Goal: Information Seeking & Learning: Learn about a topic

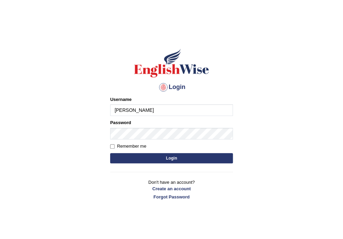
click at [155, 110] on input "Ralph" at bounding box center [171, 110] width 123 height 12
type input "Ralph2025"
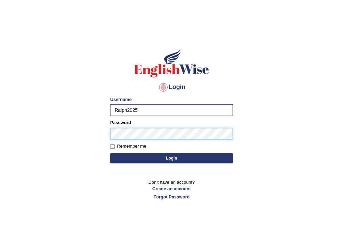
click at [110, 153] on button "Login" at bounding box center [171, 158] width 123 height 10
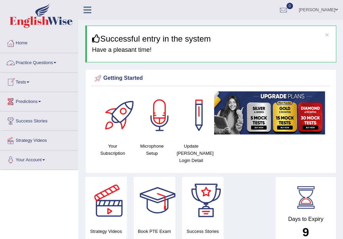
click at [56, 64] on link "Practice Questions" at bounding box center [39, 61] width 78 height 17
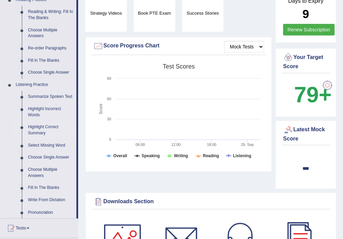
scroll to position [145, 0]
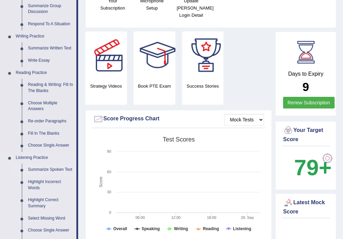
click at [46, 168] on link "Summarize Spoken Text" at bounding box center [50, 170] width 51 height 12
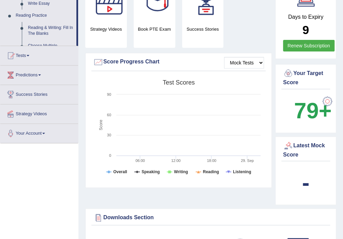
scroll to position [509, 0]
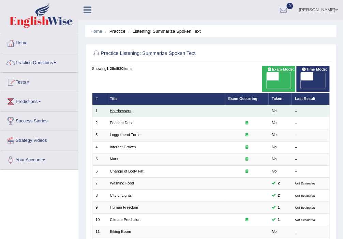
click at [120, 109] on link "Hairdressers" at bounding box center [120, 111] width 21 height 4
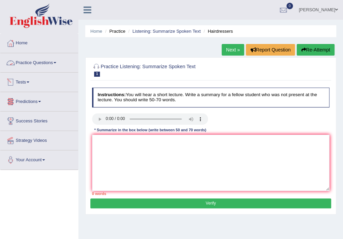
click at [52, 61] on link "Practice Questions" at bounding box center [39, 61] width 78 height 17
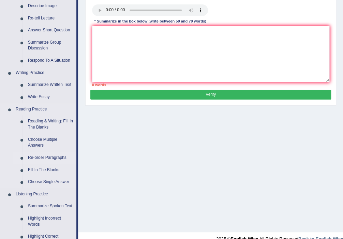
scroll to position [109, 0]
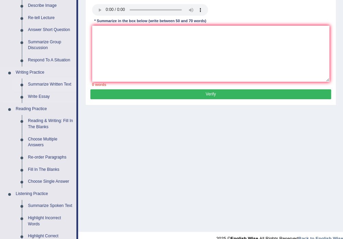
click at [52, 83] on link "Summarize Written Text" at bounding box center [50, 84] width 51 height 12
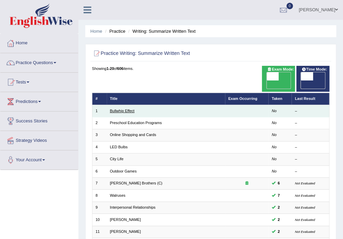
click at [126, 109] on link "Bullwhip Effect" at bounding box center [122, 111] width 25 height 4
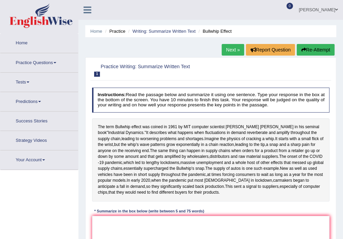
scroll to position [109, 0]
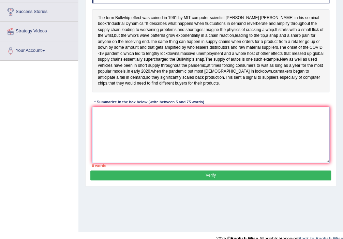
click at [122, 133] on textarea at bounding box center [211, 135] width 238 height 56
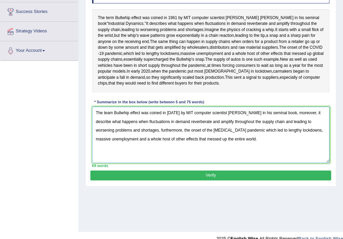
type textarea "The team Bullwhip effect was coined in 1961 by MIT computer scientist Jay Forre…"
click at [251, 180] on button "Verify" at bounding box center [210, 175] width 240 height 10
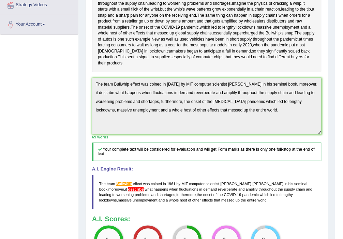
scroll to position [205, 0]
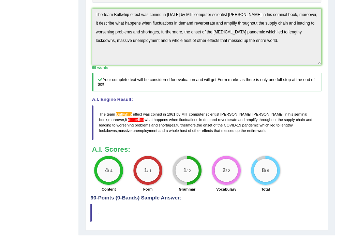
drag, startPoint x: 99, startPoint y: 136, endPoint x: 161, endPoint y: 141, distance: 61.9
click at [161, 140] on blockquote "The team Bullwhip effect was coined in 1961 by MIT computer scientist Jay Forre…" at bounding box center [206, 122] width 229 height 34
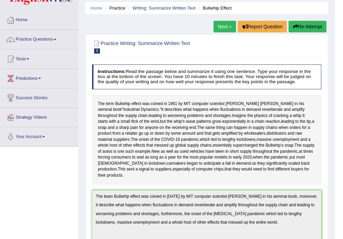
scroll to position [0, 0]
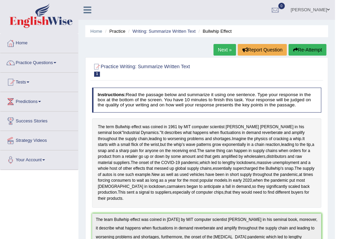
click at [312, 52] on button "Re-Attempt" at bounding box center [307, 50] width 38 height 12
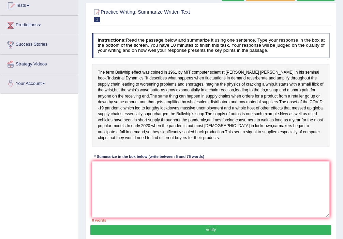
scroll to position [123, 0]
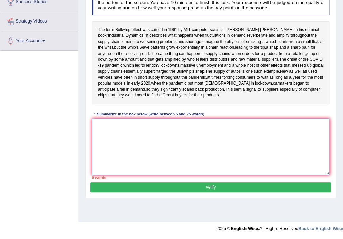
click at [104, 143] on textarea at bounding box center [211, 147] width 238 height 56
paste textarea "The team Bullwhip effect was coined in [DATE] by MIT computer scientist [PERSON…"
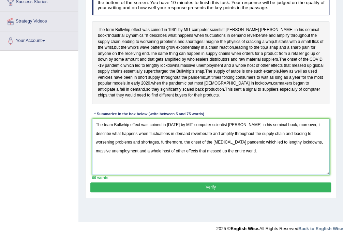
click at [129, 145] on textarea "The team Bullwhip effect was coined in [DATE] by MIT computer scientist [PERSON…" at bounding box center [211, 147] width 238 height 56
click at [112, 143] on textarea "The team Bullwhip effect was coined in 1961 by MIT computer scientist Jay Forre…" at bounding box center [211, 147] width 238 height 56
click at [118, 144] on textarea "The Bullwhip effect was coined in 1961 by MIT computer scientist Jay Forrester …" at bounding box center [211, 147] width 238 height 56
click at [327, 144] on textarea "The Bullwhip team effect was coined in 1961 by MIT computer scientist Jay Forre…" at bounding box center [211, 147] width 238 height 56
click at [319, 144] on textarea "The Bullwhip team effect was coined in 1961 by MIT computer scientist Jay Forre…" at bounding box center [211, 147] width 238 height 56
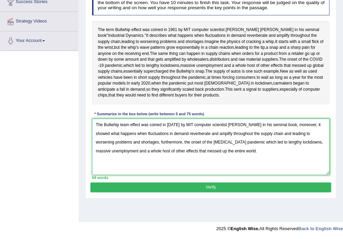
click at [324, 145] on textarea "The Bullwhip team effect was coined in [DATE] by MIT computer scientist [PERSON…" at bounding box center [211, 147] width 238 height 56
type textarea "The Bullwhip team effect was coined in [DATE] by MIT computer scientist [PERSON…"
click at [226, 192] on button "Verify" at bounding box center [210, 187] width 240 height 10
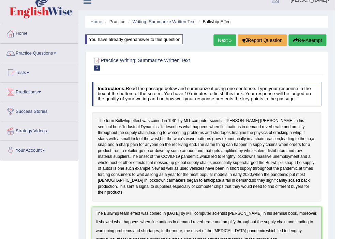
scroll to position [0, 0]
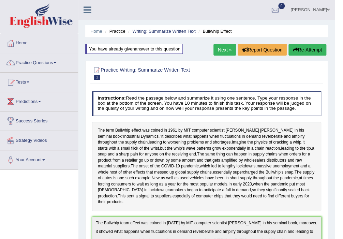
click at [303, 54] on button "Re-Attempt" at bounding box center [307, 50] width 38 height 12
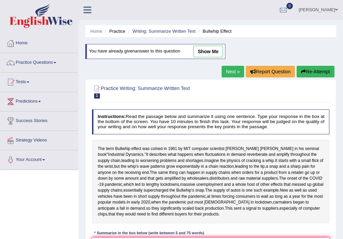
scroll to position [123, 0]
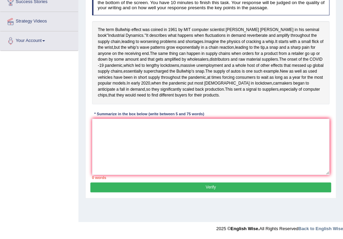
drag, startPoint x: 0, startPoint y: 0, endPoint x: 115, endPoint y: 153, distance: 191.4
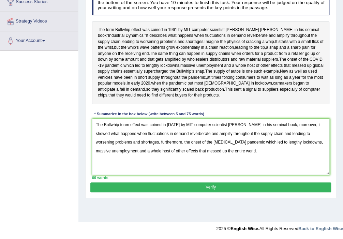
click at [102, 144] on textarea "The Bullwhip team effect was coined in 1961 by MIT computer scientist Jay Forre…" at bounding box center [211, 147] width 238 height 56
type textarea "This Bullwhip team effect was coined in 1961 by MIT computer scientist Jay Forr…"
click at [214, 192] on button "Verify" at bounding box center [210, 187] width 240 height 10
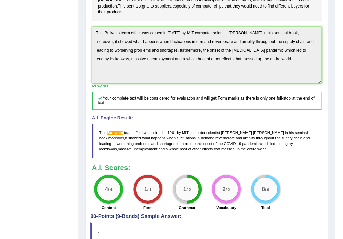
scroll to position [166, 0]
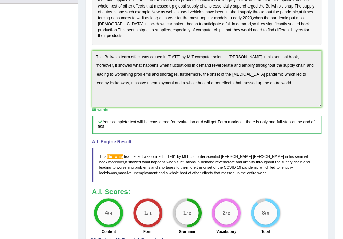
click at [302, 131] on div "Instructions: Read the passage below and summarize it using one sentence. Type …" at bounding box center [206, 79] width 232 height 315
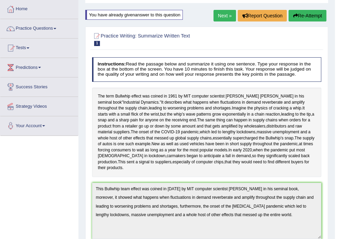
scroll to position [0, 0]
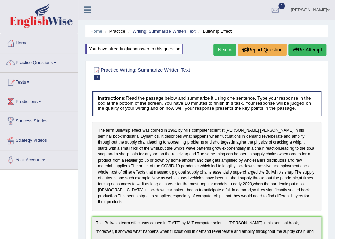
click at [313, 53] on button "Re-Attempt" at bounding box center [307, 50] width 38 height 12
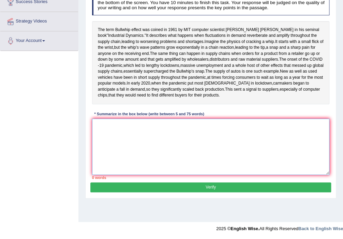
click at [109, 155] on textarea at bounding box center [211, 147] width 238 height 56
paste textarea "This Bullwhip team effect was coined in [DATE] by MIT computer scientist [PERSO…"
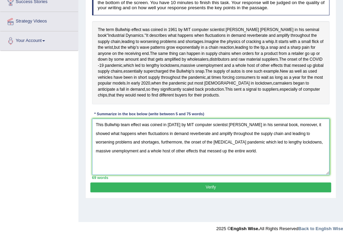
click at [103, 144] on textarea "This Bullwhip team effect was coined in [DATE] by MIT computer scientist [PERSO…" at bounding box center [211, 147] width 238 height 56
click at [112, 144] on textarea "The Bullwhip team effect was coined in [DATE] by MIT computer scientist [PERSON…" at bounding box center [211, 147] width 238 height 56
type textarea "The BullWhip team effect was coined in [DATE] by MIT computer scientist [PERSON…"
click at [192, 192] on button "Verify" at bounding box center [210, 187] width 240 height 10
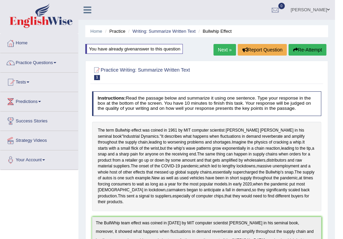
click at [310, 52] on button "Re-Attempt" at bounding box center [307, 50] width 38 height 12
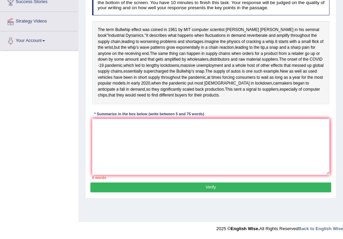
scroll to position [123, 0]
click at [155, 160] on textarea at bounding box center [211, 147] width 238 height 56
paste textarea "The BullWhip team effect was coined in [DATE] by MIT computer scientist [PERSON…"
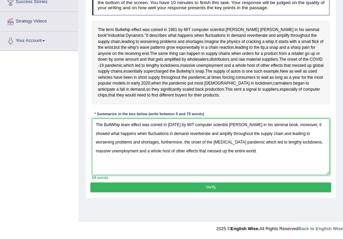
click at [119, 145] on textarea "The BullWhip team effect was coined in 1961 by MIT computer scientist Jay Forre…" at bounding box center [211, 147] width 238 height 56
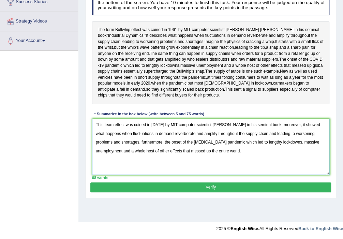
type textarea "This team effect was coined in 1961 by MIT computer scientist Jay Forrester in …"
click at [206, 192] on button "Verify" at bounding box center [210, 187] width 240 height 10
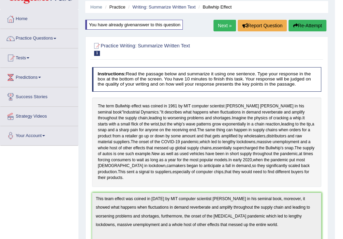
scroll to position [0, 0]
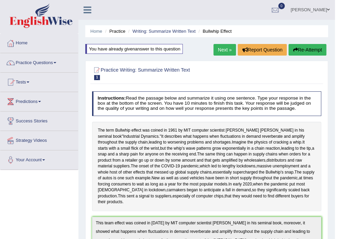
click at [226, 49] on link "Next »" at bounding box center [224, 50] width 22 height 12
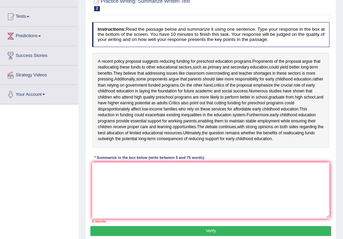
scroll to position [109, 0]
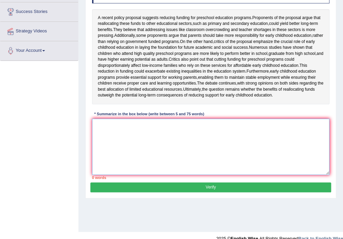
click at [185, 158] on textarea at bounding box center [211, 147] width 238 height 56
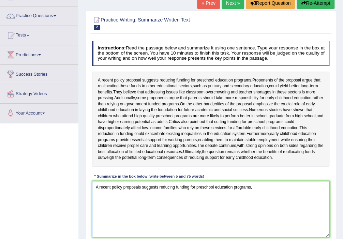
scroll to position [119, 0]
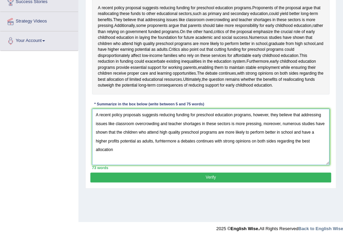
click at [315, 165] on textarea "A recent policy proposals suggests reducing funding for preschool education pro…" at bounding box center [211, 137] width 238 height 56
click at [322, 162] on textarea "A recent policy proposals suggests reducing funding for preschool education pro…" at bounding box center [211, 137] width 238 height 56
type textarea "A recent policy proposals suggests reducing funding for preschool education pro…"
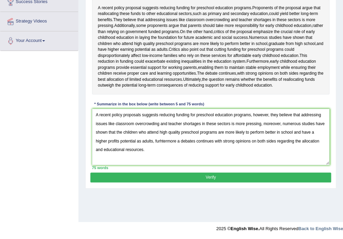
click at [202, 182] on button "Verify" at bounding box center [210, 177] width 240 height 10
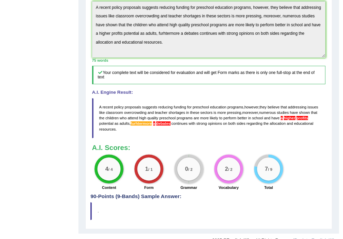
scroll to position [180, 0]
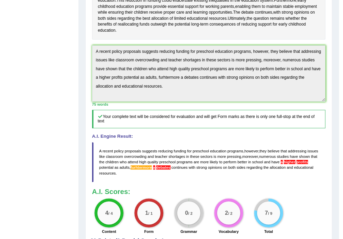
click at [308, 120] on div "Instructions: Read the passage below and summarize it using one sentence. Type …" at bounding box center [208, 71] width 236 height 333
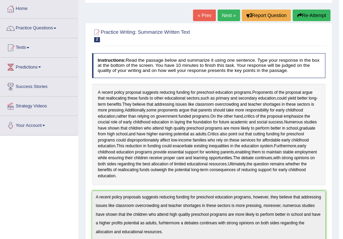
scroll to position [36, 0]
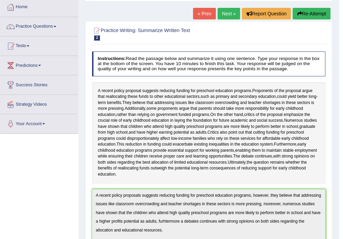
click at [302, 10] on button "Re-Attempt" at bounding box center [311, 14] width 38 height 12
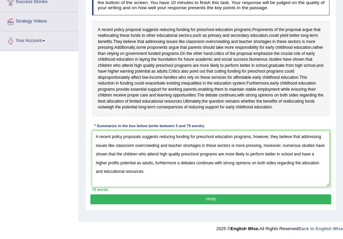
click at [118, 169] on textarea "A recent policy proposals suggests reducing funding for preschool education pro…" at bounding box center [211, 159] width 238 height 56
click at [120, 169] on textarea "A recent policy proposals suggests reducing funding for preschool education pro…" at bounding box center [211, 159] width 238 height 56
drag, startPoint x: 176, startPoint y: 170, endPoint x: 153, endPoint y: 173, distance: 23.7
click at [153, 173] on textarea "A recent policy proposals suggests reducing funding for preschool education pro…" at bounding box center [211, 159] width 238 height 56
click at [155, 172] on textarea "A recent policy proposals suggests reducing funding for preschool education pro…" at bounding box center [211, 159] width 238 height 56
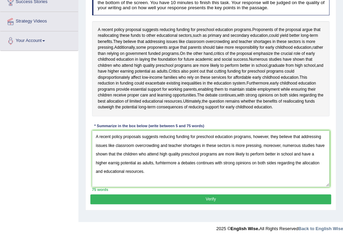
click at [177, 170] on textarea "A recent policy proposals suggests reducing funding for preschool education pro…" at bounding box center [211, 159] width 238 height 56
click at [178, 169] on textarea "A recent policy proposals suggests reducing funding for preschool education pro…" at bounding box center [211, 159] width 238 height 56
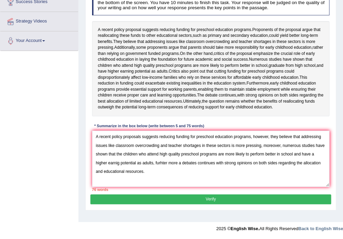
click at [177, 169] on textarea "A recent policy proposals suggests reducing funding for preschool education pro…" at bounding box center [211, 159] width 238 height 56
drag, startPoint x: 177, startPoint y: 169, endPoint x: 163, endPoint y: 171, distance: 14.8
click at [163, 171] on textarea "A recent policy proposals suggests reducing funding for preschool education pro…" at bounding box center [211, 159] width 238 height 56
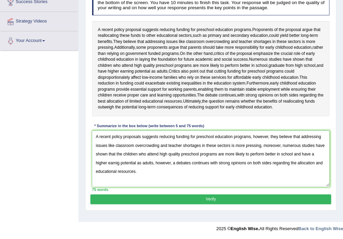
click at [268, 143] on textarea "A recent policy proposals suggests reducing funding for preschool education pro…" at bounding box center [211, 159] width 238 height 56
click at [269, 144] on textarea "A recent policy proposals suggests reducing funding for preschool education pro…" at bounding box center [211, 159] width 238 height 56
click at [267, 145] on textarea "A recent policy proposals suggests reducing funding for preschool education pro…" at bounding box center [211, 159] width 238 height 56
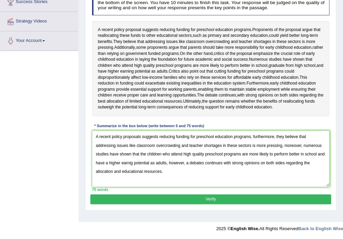
click at [221, 168] on textarea "A recent policy proposals suggests reducing funding for preschool education pro…" at bounding box center [211, 159] width 238 height 56
type textarea "A recent policy proposals suggests reducing funding for preschool education pro…"
click at [213, 204] on button "Verify" at bounding box center [210, 199] width 240 height 10
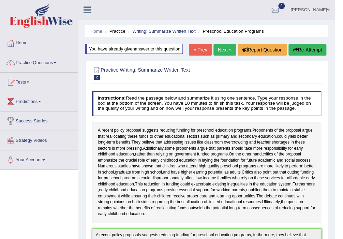
click at [300, 47] on button "Re-Attempt" at bounding box center [307, 50] width 38 height 12
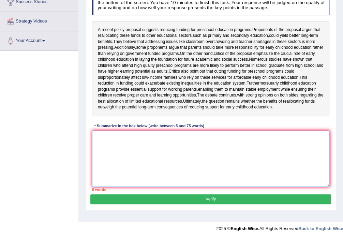
click at [155, 157] on textarea at bounding box center [211, 159] width 238 height 56
paste textarea "A recent policy proposals suggests reducing funding for preschool education pro…"
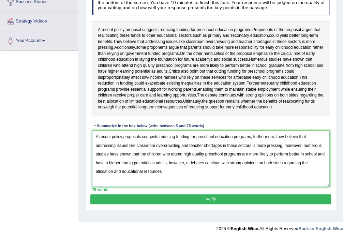
click at [187, 170] on textarea "A recent policy proposals suggests reducing funding for preschool education pro…" at bounding box center [211, 159] width 238 height 56
click at [129, 170] on textarea "A recent policy proposals suggests reducing funding for preschool education pro…" at bounding box center [211, 159] width 238 height 56
click at [134, 170] on textarea "A recent policy proposals suggests reducing funding for preschool education pro…" at bounding box center [211, 159] width 238 height 56
type textarea "A recent policy proposals suggests reducing funding for preschool education pro…"
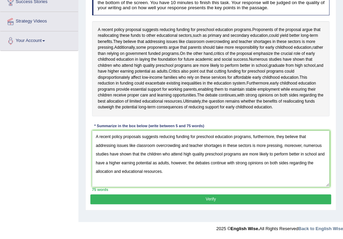
click at [175, 204] on button "Verify" at bounding box center [210, 199] width 240 height 10
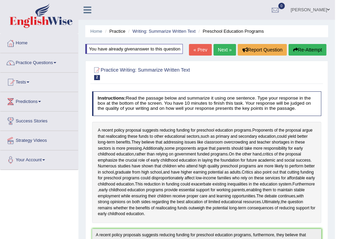
click at [223, 50] on link "Next »" at bounding box center [224, 50] width 22 height 12
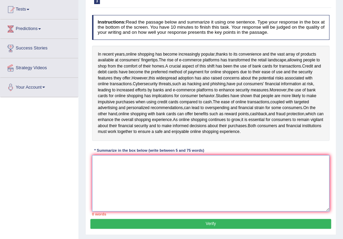
click at [139, 179] on textarea at bounding box center [211, 183] width 238 height 56
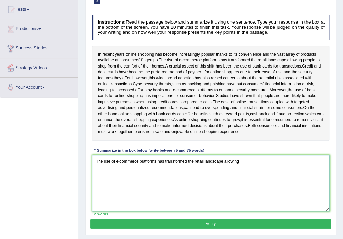
click at [223, 168] on textarea "The rise of e-commerce platforms has transformed the retail landscape allowing" at bounding box center [211, 183] width 238 height 56
click at [246, 168] on textarea "The rise of e-commerce platforms has transformed the retail landscape, allowing" at bounding box center [211, 183] width 238 height 56
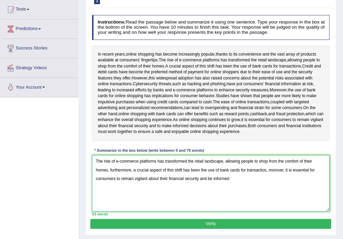
click at [214, 183] on textarea "The rise of e-commerce platforms has transformed the retail landscape, allowing…" at bounding box center [211, 183] width 238 height 56
click at [213, 185] on textarea "The rise of e-commerce platforms has transformed the retail landscape, allowing…" at bounding box center [211, 183] width 238 height 56
click at [249, 184] on textarea "The rise of e-commerce platforms has transformed the retail landscape, allowing…" at bounding box center [211, 183] width 238 height 56
click at [275, 175] on textarea "The rise of e-commerce platforms has transformed the retail landscape, allowing…" at bounding box center [211, 183] width 238 height 56
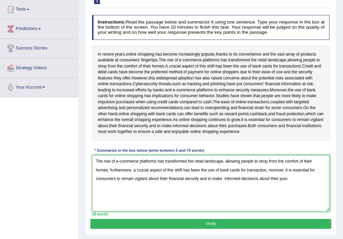
click at [276, 176] on textarea "The rise of e-commerce platforms has transformed the retail landscape, allowing…" at bounding box center [211, 183] width 238 height 56
click at [291, 185] on textarea "The rise of e-commerce platforms has transformed the retail landscape, allowing…" at bounding box center [211, 183] width 238 height 56
click at [164, 168] on textarea "The rise of e-commerce platforms has transformed the retail landscape, allowing…" at bounding box center [211, 183] width 238 height 56
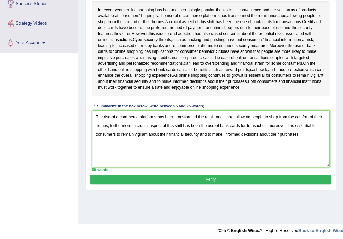
scroll to position [119, 0]
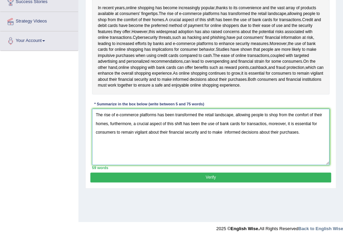
type textarea "The rise of e-commerce platforms has been transformed the retail landscape, all…"
click at [217, 182] on button "Verify" at bounding box center [210, 177] width 240 height 10
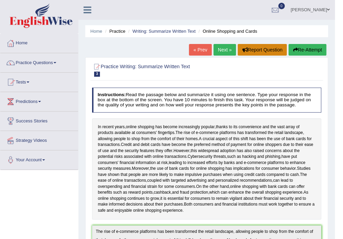
scroll to position [0, 0]
click at [315, 50] on button "Re-Attempt" at bounding box center [307, 50] width 38 height 12
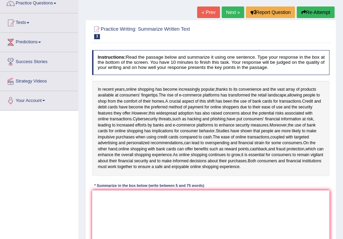
scroll to position [119, 0]
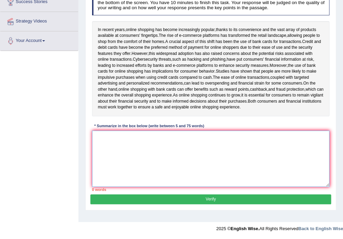
click at [132, 157] on textarea at bounding box center [211, 159] width 238 height 56
paste textarea "The rise of e-commerce platforms has been transformed the retail landscape, all…"
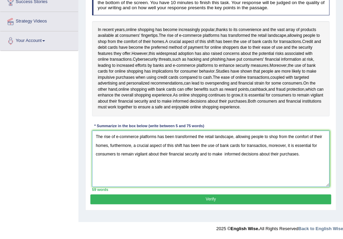
click at [265, 153] on textarea "The rise of e-commerce platforms has been transformed the retail landscape, all…" at bounding box center [211, 159] width 238 height 56
click at [311, 165] on textarea "The rise of e-commerce platforms has been transformed the retail landscape, all…" at bounding box center [211, 159] width 238 height 56
type textarea "The rise of e-commerce platforms has been transformed the retail landscape, all…"
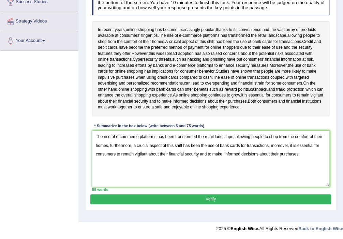
click at [242, 204] on button "Verify" at bounding box center [210, 199] width 240 height 10
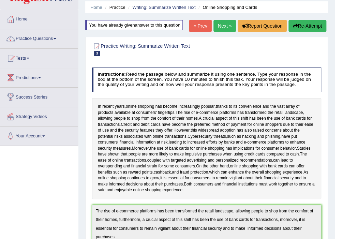
scroll to position [0, 0]
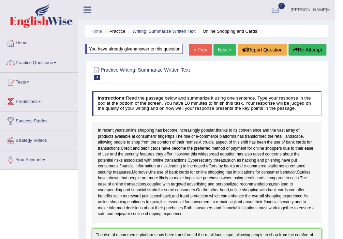
click at [307, 50] on button "Re-Attempt" at bounding box center [307, 50] width 38 height 12
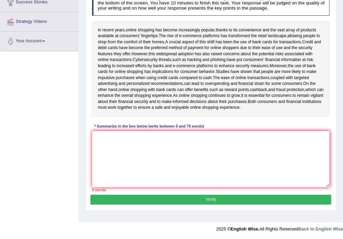
scroll to position [119, 0]
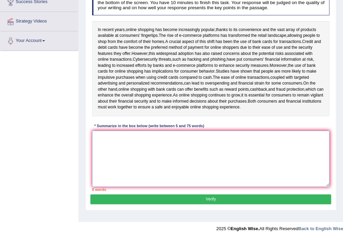
click at [155, 149] on textarea at bounding box center [211, 159] width 238 height 56
paste textarea "The rise of e-commerce platforms has been transformed the retail landscape, all…"
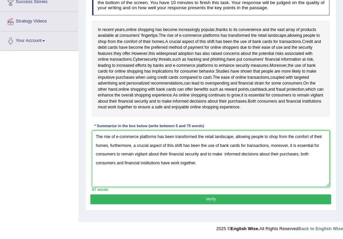
type textarea "The rise of e-commerce platforms has been transformed the retail landscape, all…"
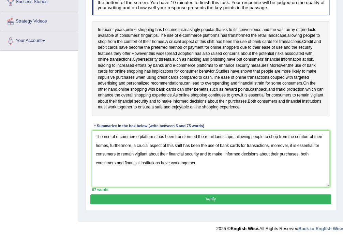
click at [172, 204] on button "Verify" at bounding box center [210, 199] width 240 height 10
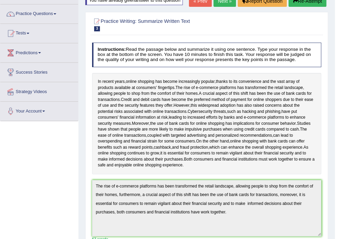
scroll to position [0, 0]
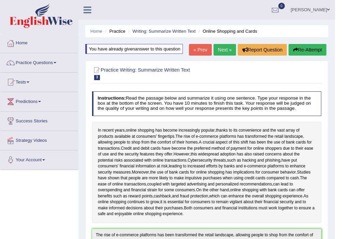
click at [311, 52] on button "Re-Attempt" at bounding box center [307, 50] width 38 height 12
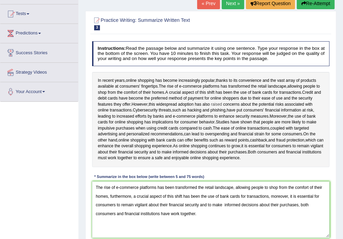
scroll to position [119, 0]
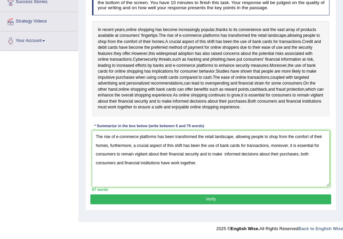
click at [169, 169] on textarea "The rise of e-commerce platforms has been transformed the retail landscape, all…" at bounding box center [211, 159] width 238 height 56
click at [203, 168] on textarea "The rise of e-commerce platforms has been transformed the retail landscape, all…" at bounding box center [211, 159] width 238 height 56
type textarea "The rise of e-commerce platforms has been transformed the retail landscape, all…"
click at [206, 204] on button "Verify" at bounding box center [210, 199] width 240 height 10
click at [206, 207] on div "Home Practice Writing: Summarize Written Text Online Shopping and Cards You hav…" at bounding box center [210, 51] width 265 height 341
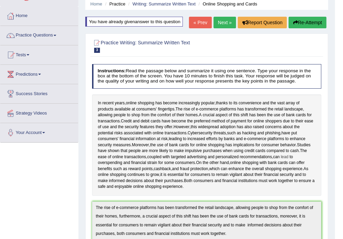
scroll to position [0, 0]
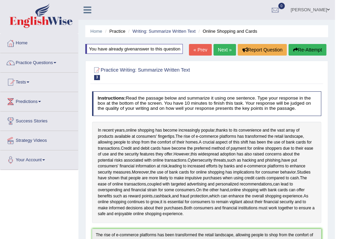
click at [305, 46] on button "Re-Attempt" at bounding box center [307, 50] width 38 height 12
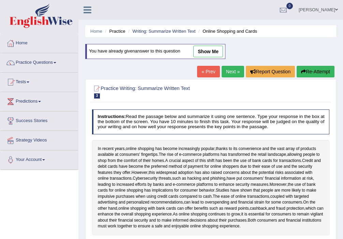
scroll to position [119, 0]
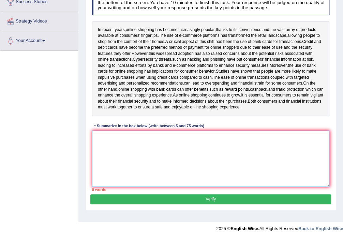
click at [171, 151] on textarea at bounding box center [211, 159] width 238 height 56
paste textarea "The rise of e-commerce platforms has been transformed the retail landscape, all…"
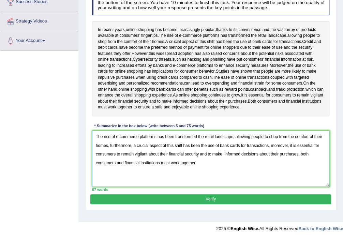
click at [287, 150] on textarea "The rise of e-commerce platforms has been transformed the retail landscape, all…" at bounding box center [211, 159] width 238 height 56
click at [317, 159] on textarea "The rise of e-commerce platforms has been transformed the retail landscape, all…" at bounding box center [211, 159] width 238 height 56
type textarea "The rise of e-commerce platforms has been transformed the retail landscape, all…"
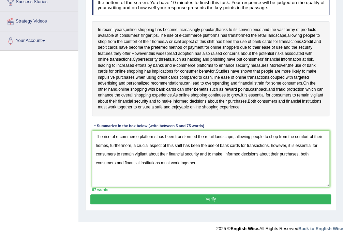
click at [209, 204] on button "Verify" at bounding box center [210, 199] width 240 height 10
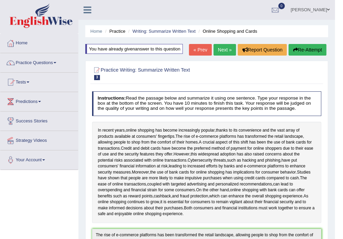
click at [306, 50] on button "Re-Attempt" at bounding box center [307, 50] width 38 height 12
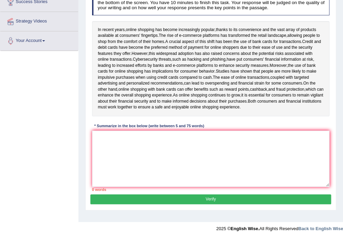
drag, startPoint x: 216, startPoint y: 203, endPoint x: 216, endPoint y: 182, distance: 21.1
click at [216, 199] on div "Practice Writing: Summarize Written Text 3 Online Shopping and Cards Instructio…" at bounding box center [210, 85] width 251 height 250
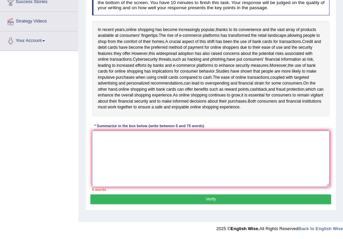
click at [216, 172] on textarea at bounding box center [211, 159] width 238 height 56
drag, startPoint x: 215, startPoint y: 159, endPoint x: 217, endPoint y: 147, distance: 12.2
paste textarea "The rise of e-commerce platforms has been transformed the retail landscape, all…"
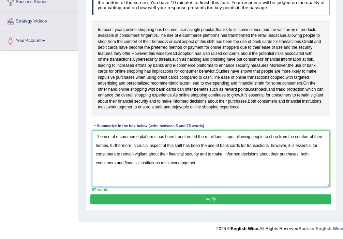
click at [269, 152] on textarea "The rise of e-commerce platforms has been transformed the retail landscape, all…" at bounding box center [211, 159] width 238 height 56
drag, startPoint x: 269, startPoint y: 152, endPoint x: 134, endPoint y: 154, distance: 135.3
click at [134, 154] on textarea "The rise of e-commerce platforms has been transformed the retail landscape, all…" at bounding box center [211, 159] width 238 height 56
type textarea "The rise of e-commerce platforms has been transformed the retail landscape, all…"
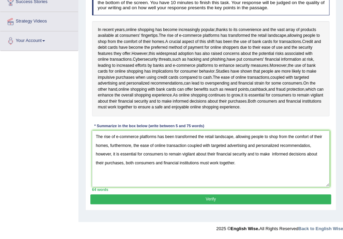
click at [209, 204] on button "Verify" at bounding box center [210, 199] width 240 height 10
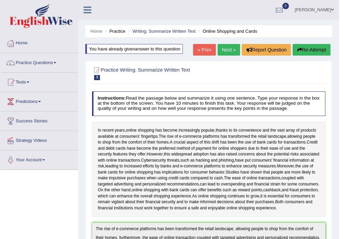
click at [307, 49] on button "Re-Attempt" at bounding box center [311, 50] width 38 height 12
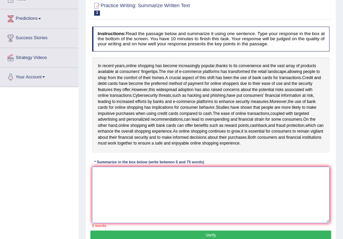
drag, startPoint x: 167, startPoint y: 199, endPoint x: 177, endPoint y: 196, distance: 10.2
click at [168, 198] on textarea at bounding box center [211, 195] width 238 height 56
paste textarea "The rise of e-commerce platforms has been transformed the retail landscape, all…"
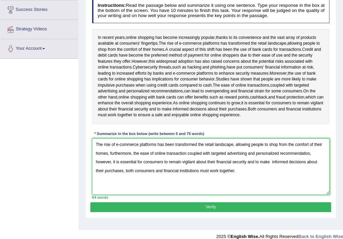
scroll to position [119, 0]
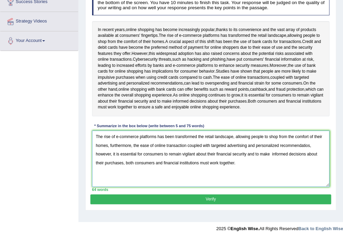
click at [308, 150] on textarea "The rise of e-commerce platforms has been transformed the retail landscape, all…" at bounding box center [211, 159] width 238 height 56
type textarea "The rise of e-commerce platforms has been transformed the retail landscape, all…"
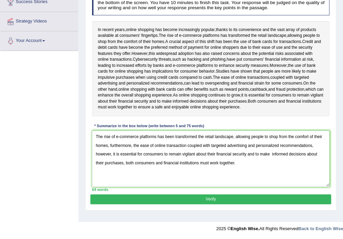
click at [239, 204] on button "Verify" at bounding box center [210, 199] width 240 height 10
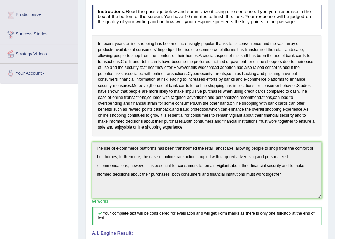
scroll to position [27, 0]
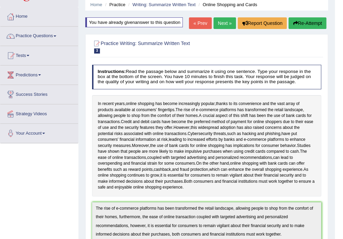
click at [223, 23] on link "Next »" at bounding box center [224, 23] width 22 height 12
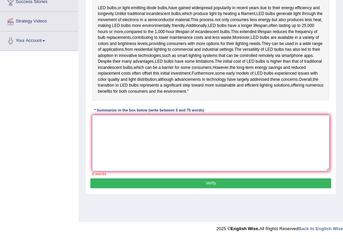
click at [155, 148] on textarea at bounding box center [211, 143] width 238 height 56
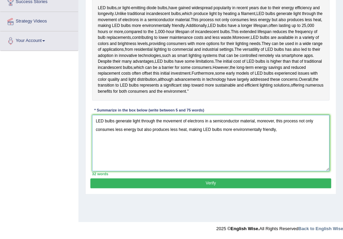
click at [268, 138] on textarea "LED bulbs generate light through the movement of electrons in a semiconductor m…" at bounding box center [211, 143] width 238 height 56
click at [286, 152] on textarea "LED bulbs generate light through the movement of electrons in a semiconductor m…" at bounding box center [211, 143] width 238 height 56
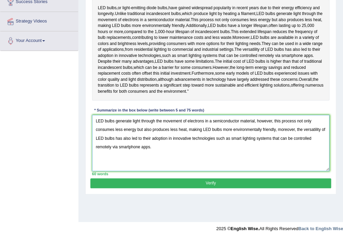
type textarea "LED bulbs generate light through the movement of electrons in a semiconductor m…"
click at [198, 188] on button "Verify" at bounding box center [210, 183] width 240 height 10
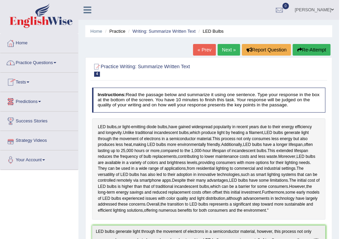
click at [51, 60] on link "Practice Questions" at bounding box center [39, 61] width 78 height 17
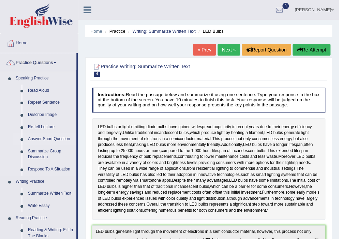
scroll to position [73, 0]
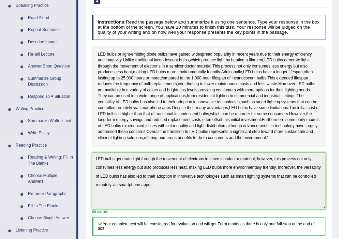
click at [48, 195] on link "Re-order Paragraphs" at bounding box center [50, 194] width 51 height 12
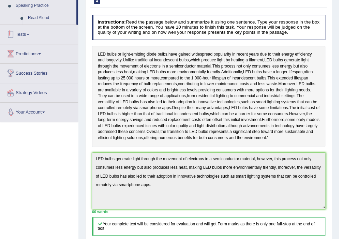
scroll to position [106, 0]
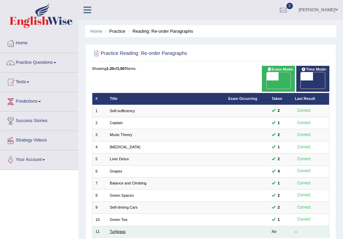
scroll to position [109, 0]
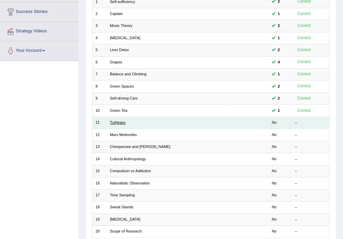
click at [117, 120] on link "Turfgrass" at bounding box center [118, 122] width 16 height 4
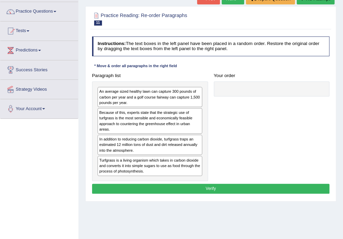
scroll to position [36, 0]
